Goal: Task Accomplishment & Management: Manage account settings

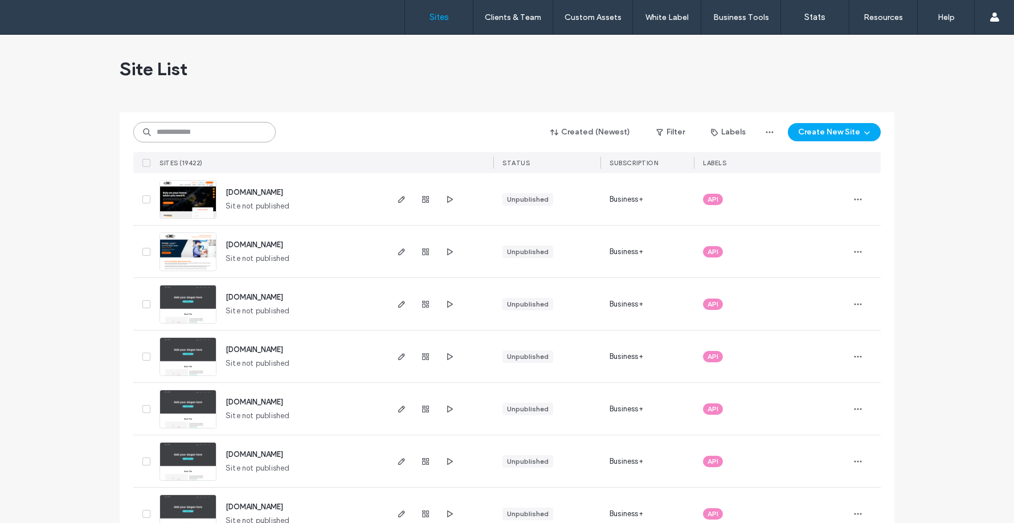
click at [211, 133] on input at bounding box center [204, 132] width 142 height 21
paste input "**********"
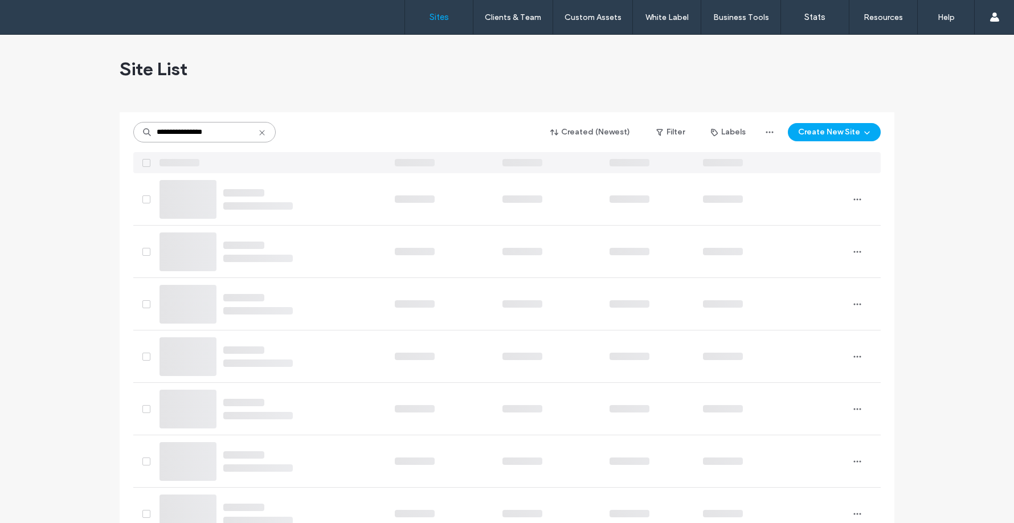
type input "**********"
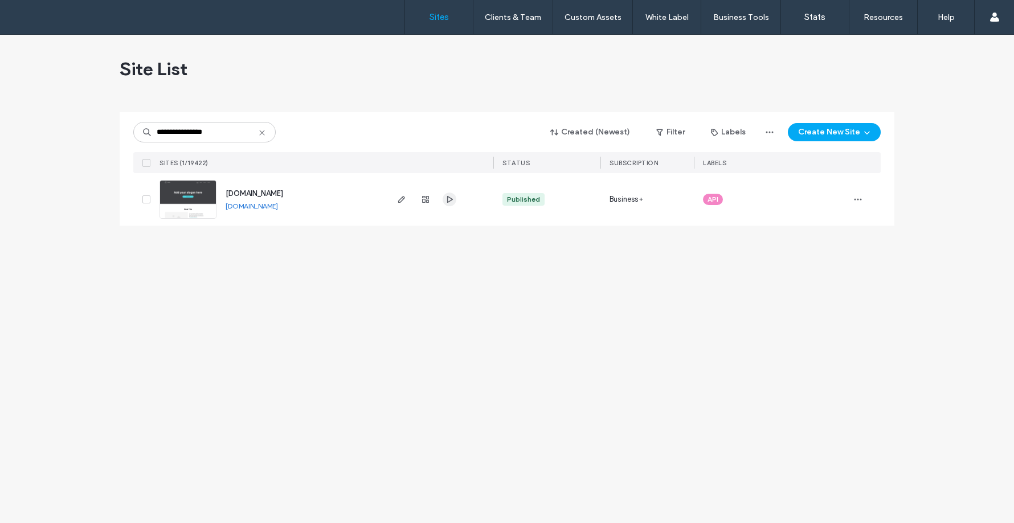
click at [455, 195] on span "button" at bounding box center [450, 200] width 14 height 14
click at [206, 194] on img at bounding box center [188, 219] width 56 height 77
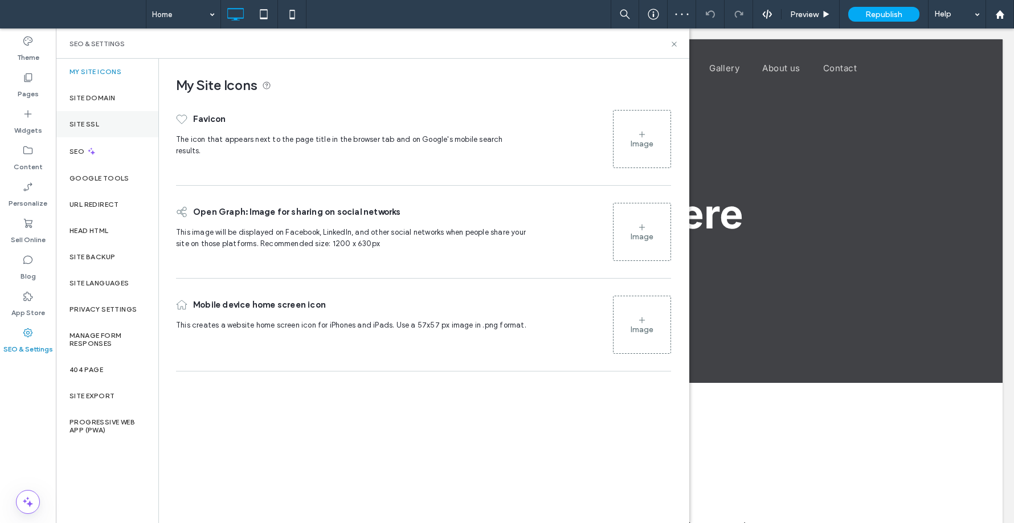
click at [101, 129] on div "Site SSL" at bounding box center [107, 124] width 103 height 26
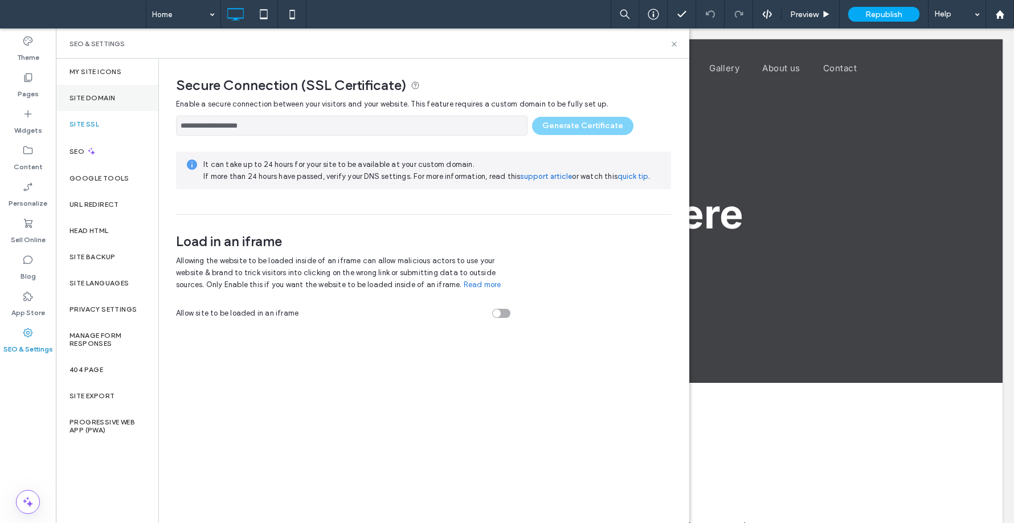
click at [108, 100] on label "Site Domain" at bounding box center [93, 98] width 46 height 8
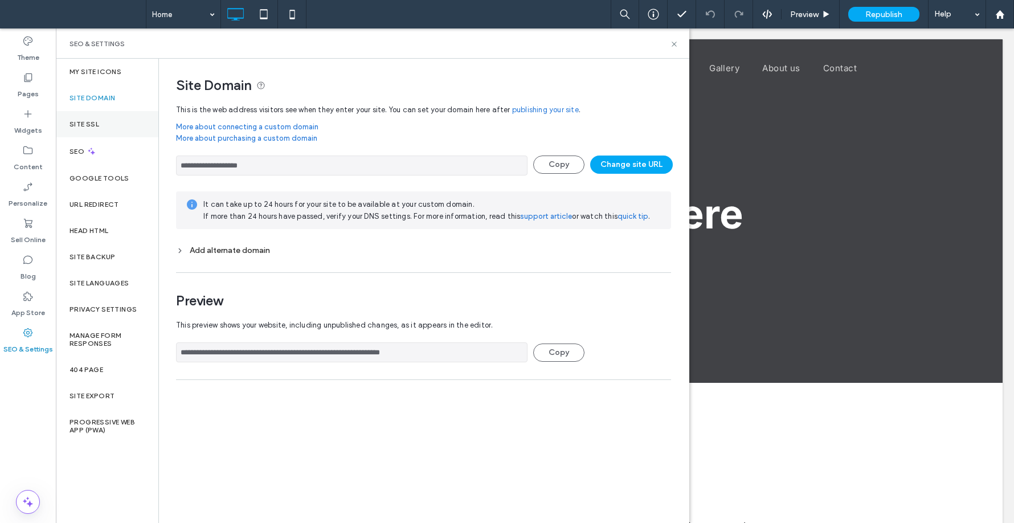
click at [92, 126] on label "Site SSL" at bounding box center [85, 124] width 30 height 8
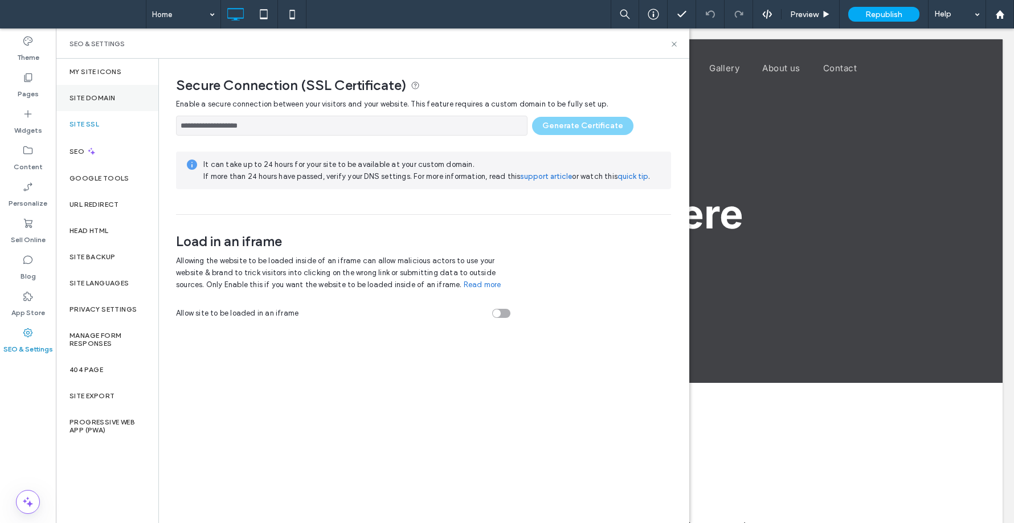
click at [100, 92] on div "Site Domain" at bounding box center [107, 98] width 103 height 26
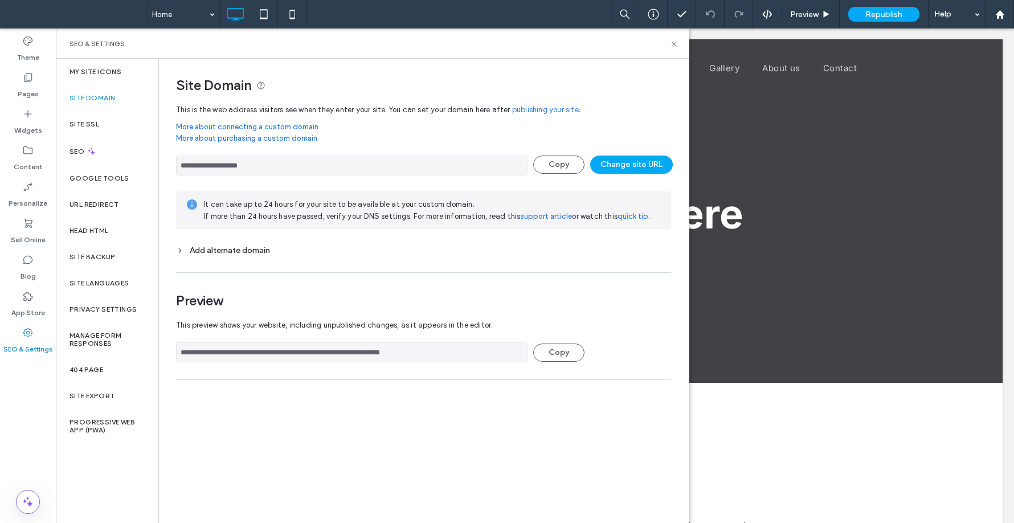
click at [0, 0] on button "Unpublish" at bounding box center [0, 0] width 0 height 0
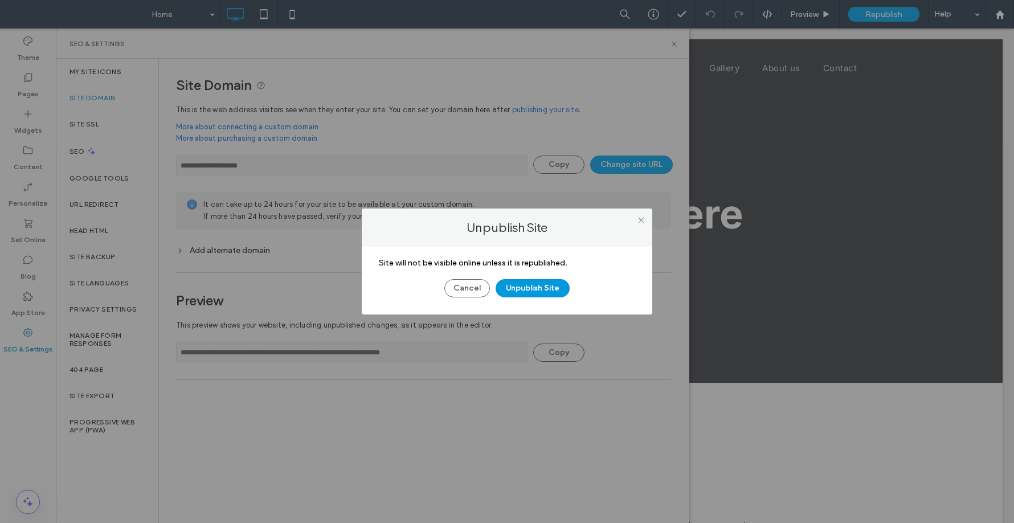
click at [537, 288] on button "Unpublish Site" at bounding box center [533, 288] width 74 height 18
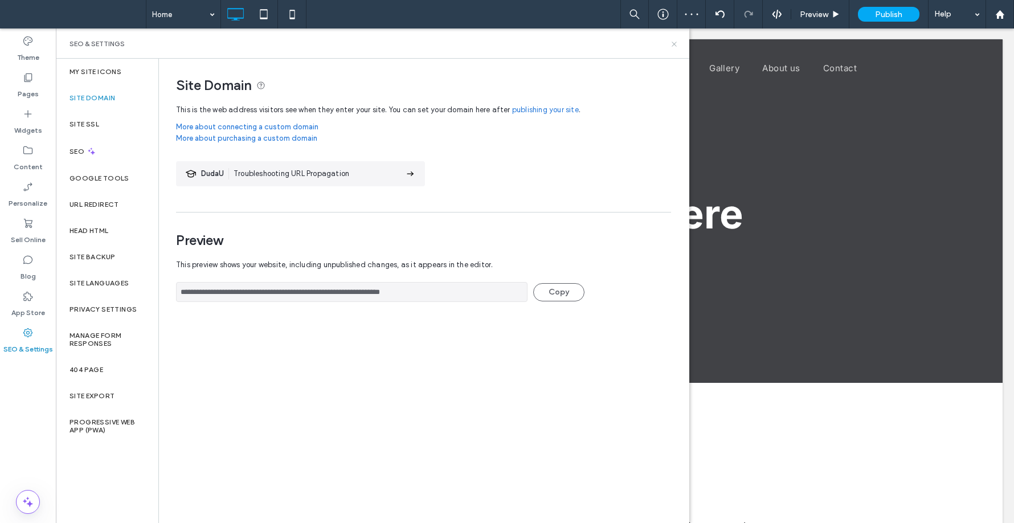
click at [673, 44] on icon at bounding box center [674, 44] width 9 height 9
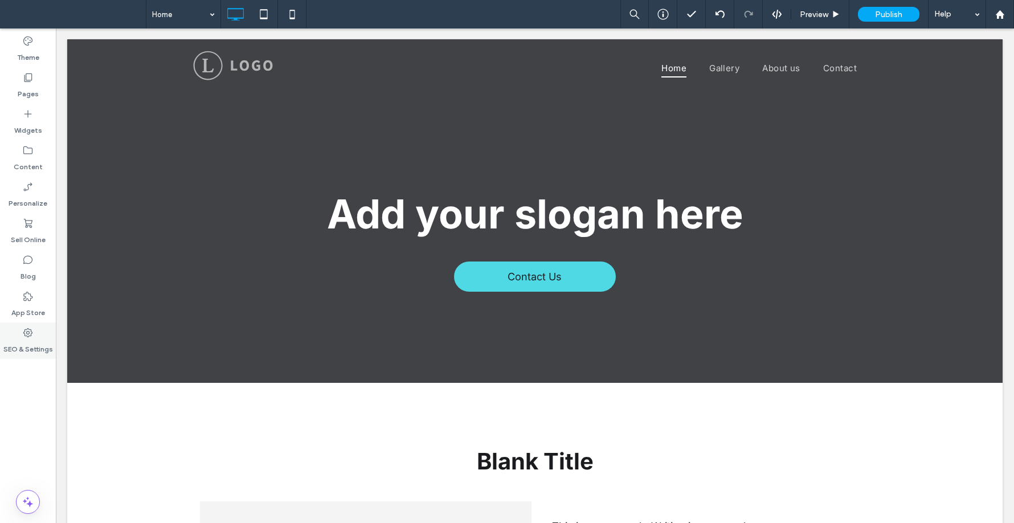
click at [21, 337] on div "SEO & Settings" at bounding box center [28, 340] width 56 height 36
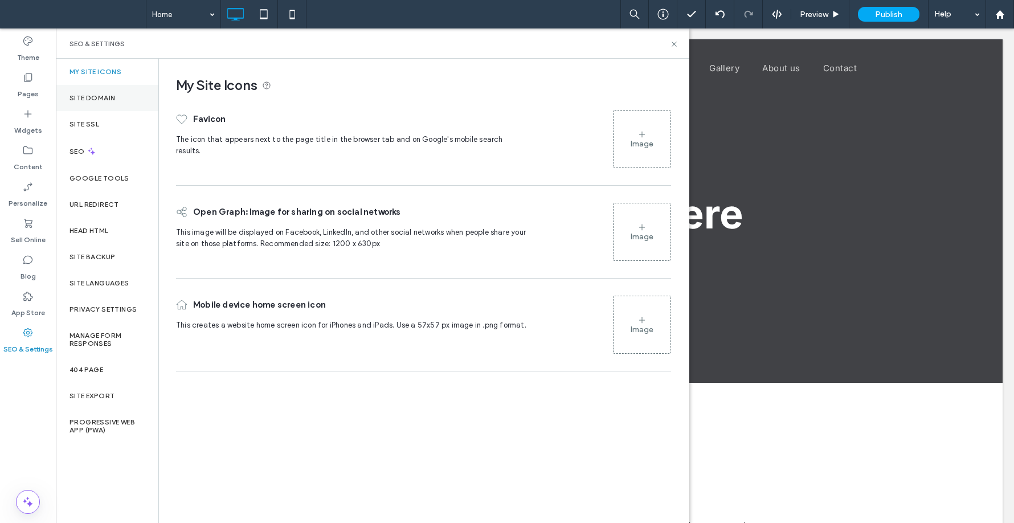
click at [114, 95] on label "Site Domain" at bounding box center [93, 98] width 46 height 8
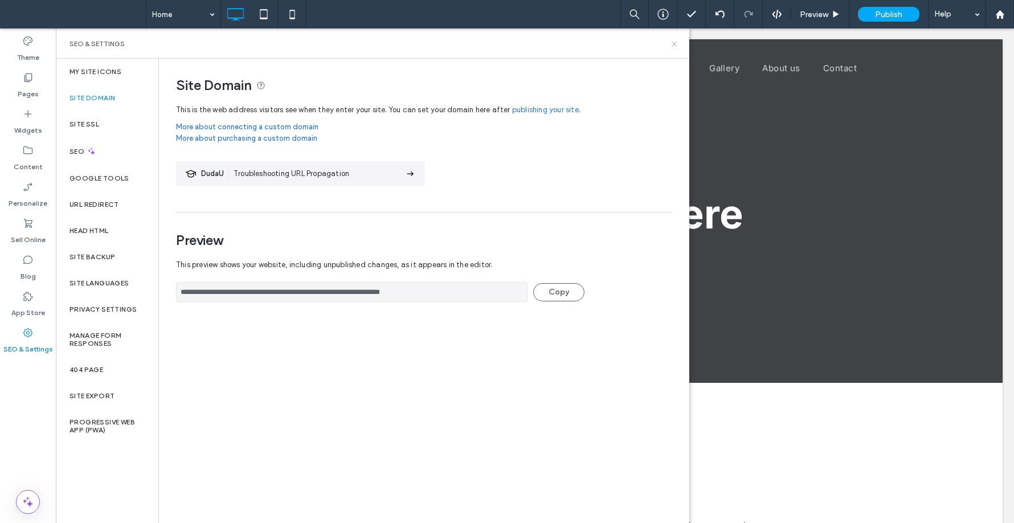
click at [674, 43] on icon at bounding box center [674, 44] width 9 height 9
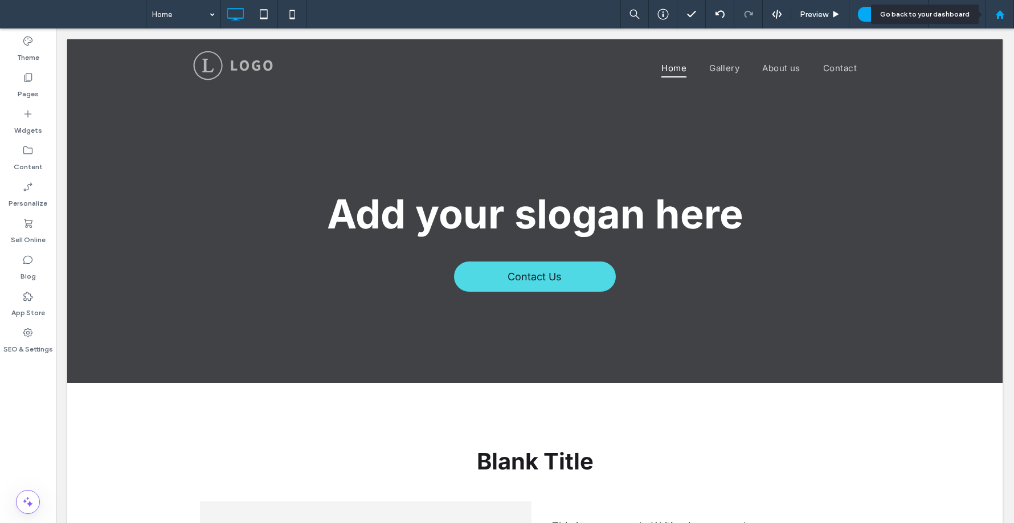
click at [992, 15] on div at bounding box center [999, 15] width 27 height 10
